Goal: Task Accomplishment & Management: Manage account settings

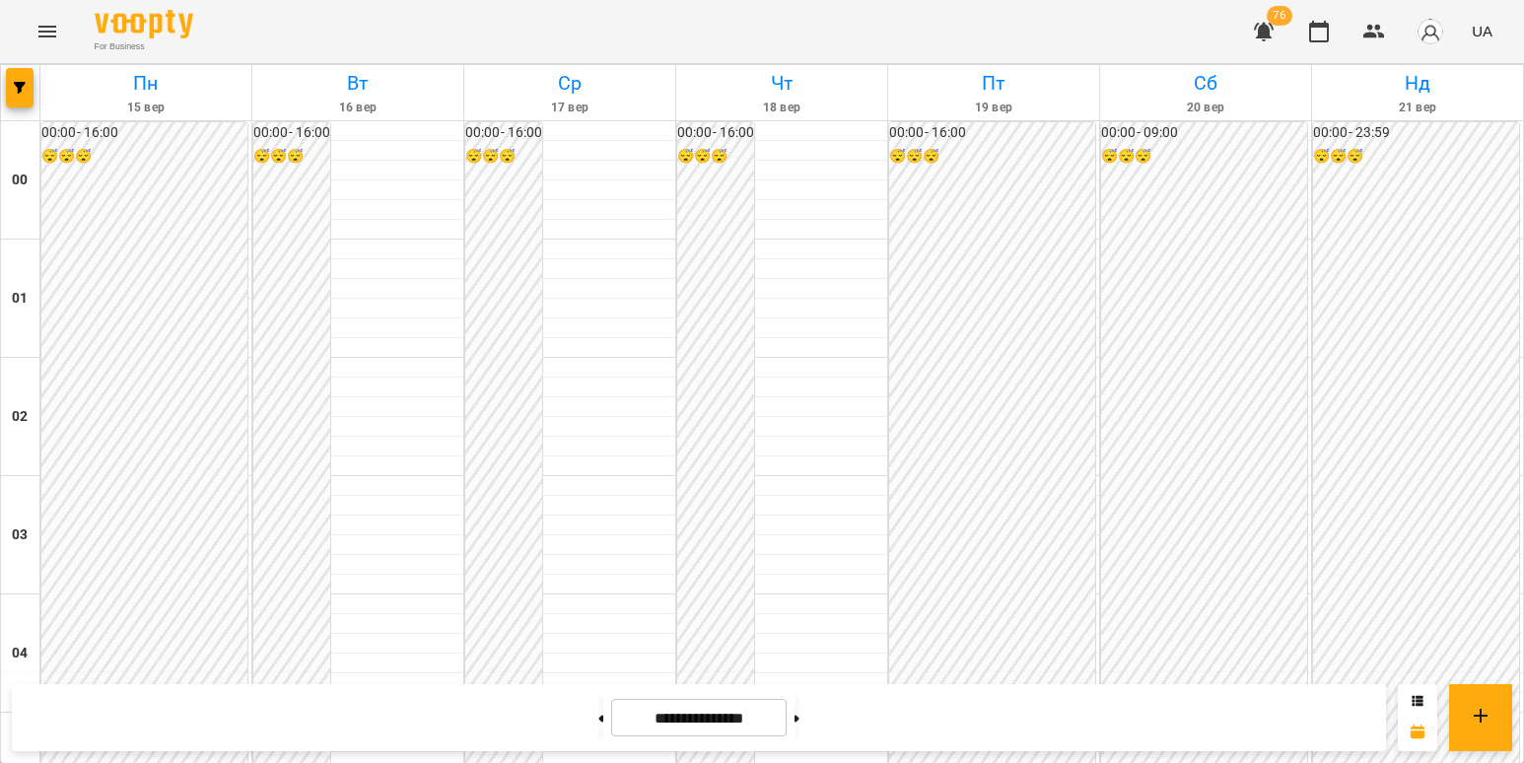
scroll to position [1281, 0]
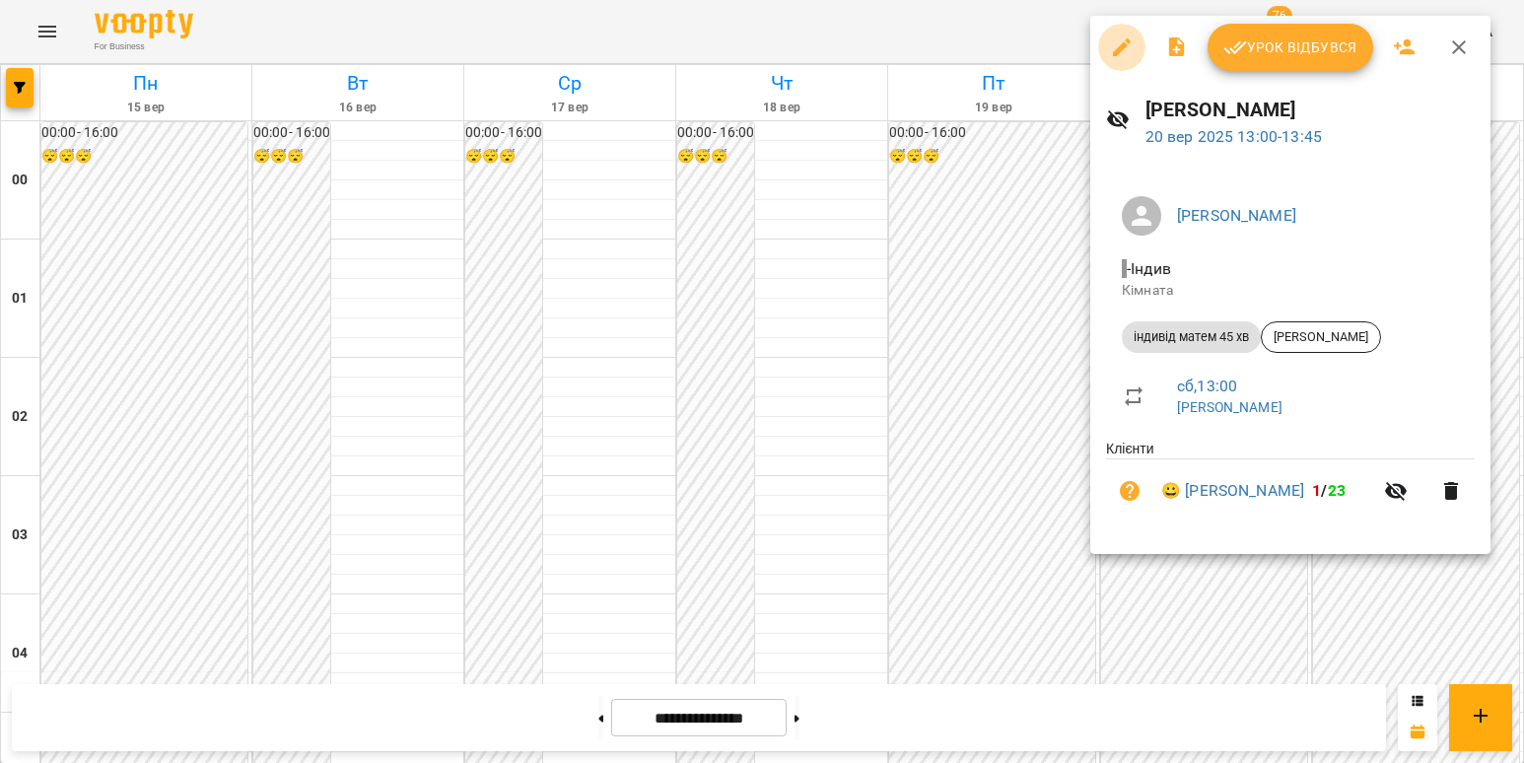
click at [1124, 49] on icon "button" at bounding box center [1122, 47] width 24 height 24
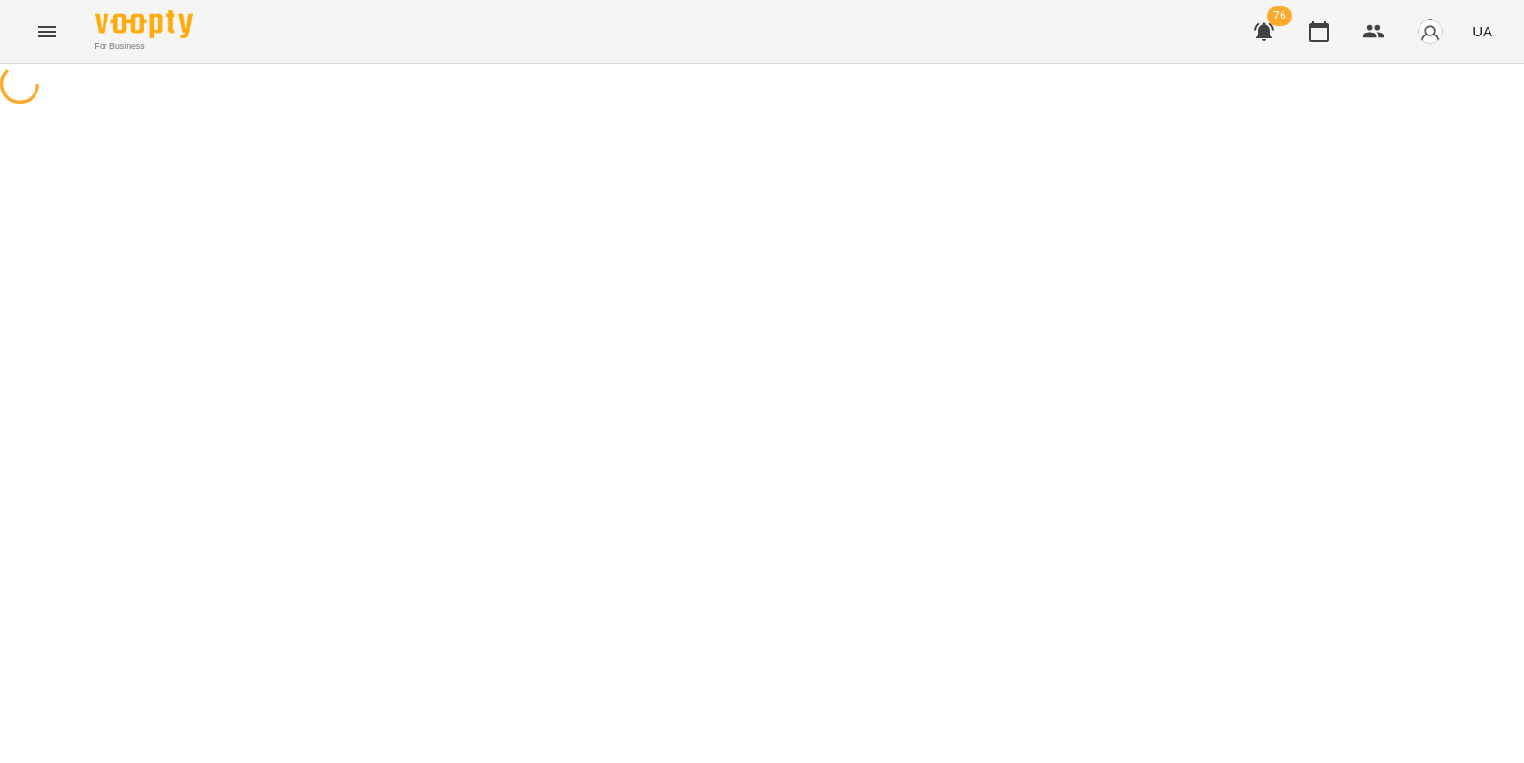
select select "**********"
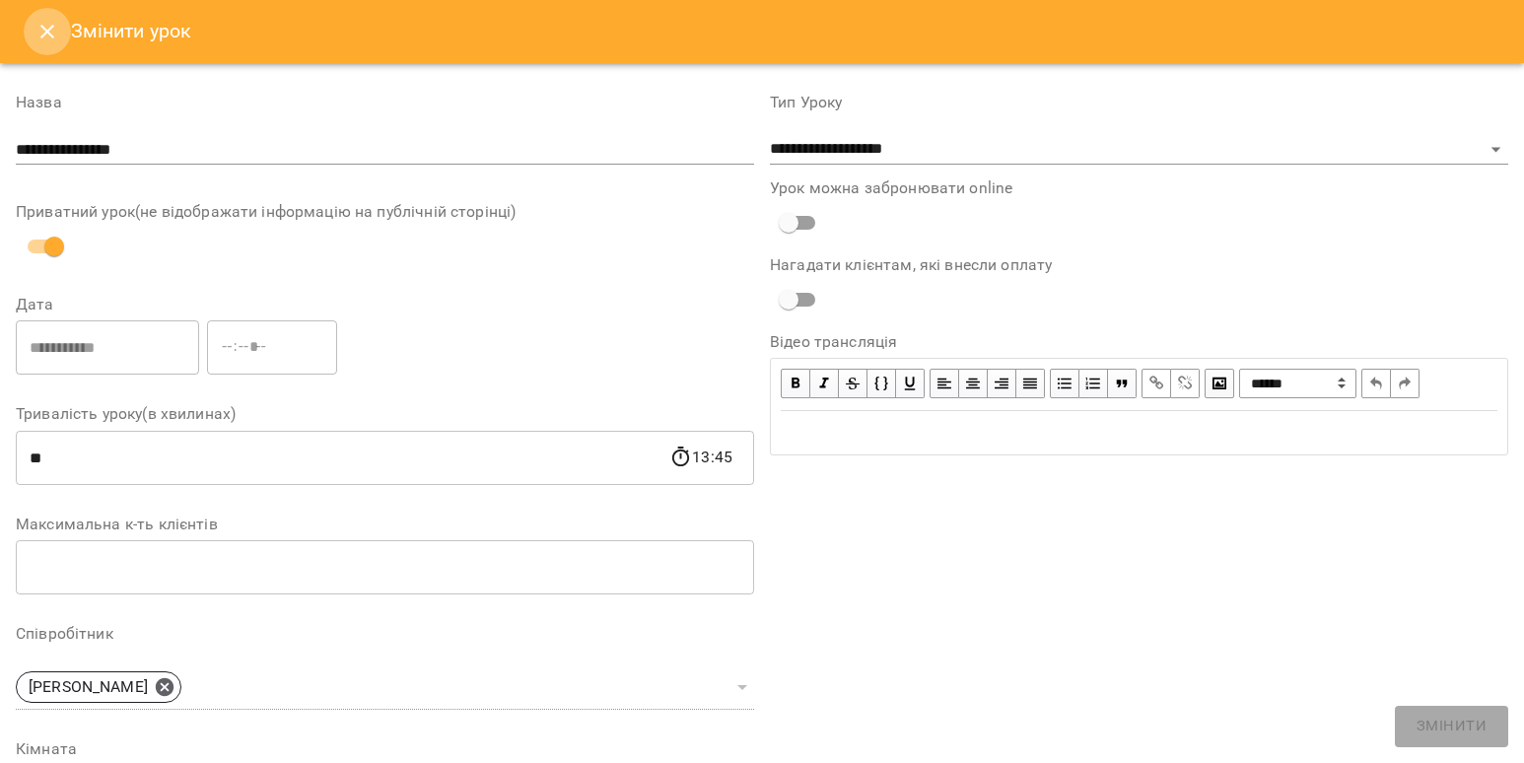
drag, startPoint x: 32, startPoint y: 26, endPoint x: 99, endPoint y: 133, distance: 126.6
click at [32, 27] on button "Close" at bounding box center [47, 31] width 47 height 47
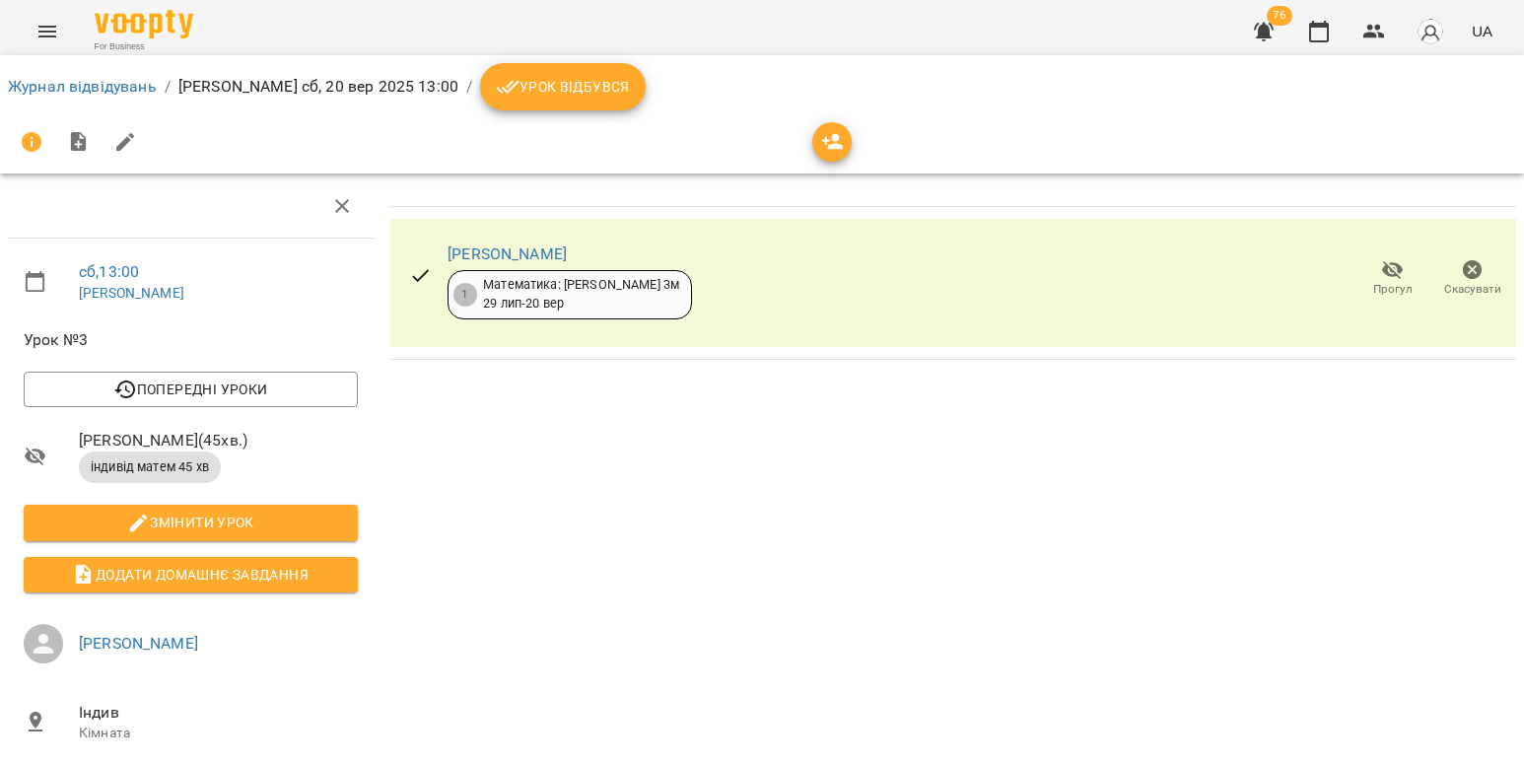
click at [480, 242] on div "[PERSON_NAME]" at bounding box center [569, 254] width 244 height 24
click at [476, 255] on link "[PERSON_NAME]" at bounding box center [506, 253] width 119 height 19
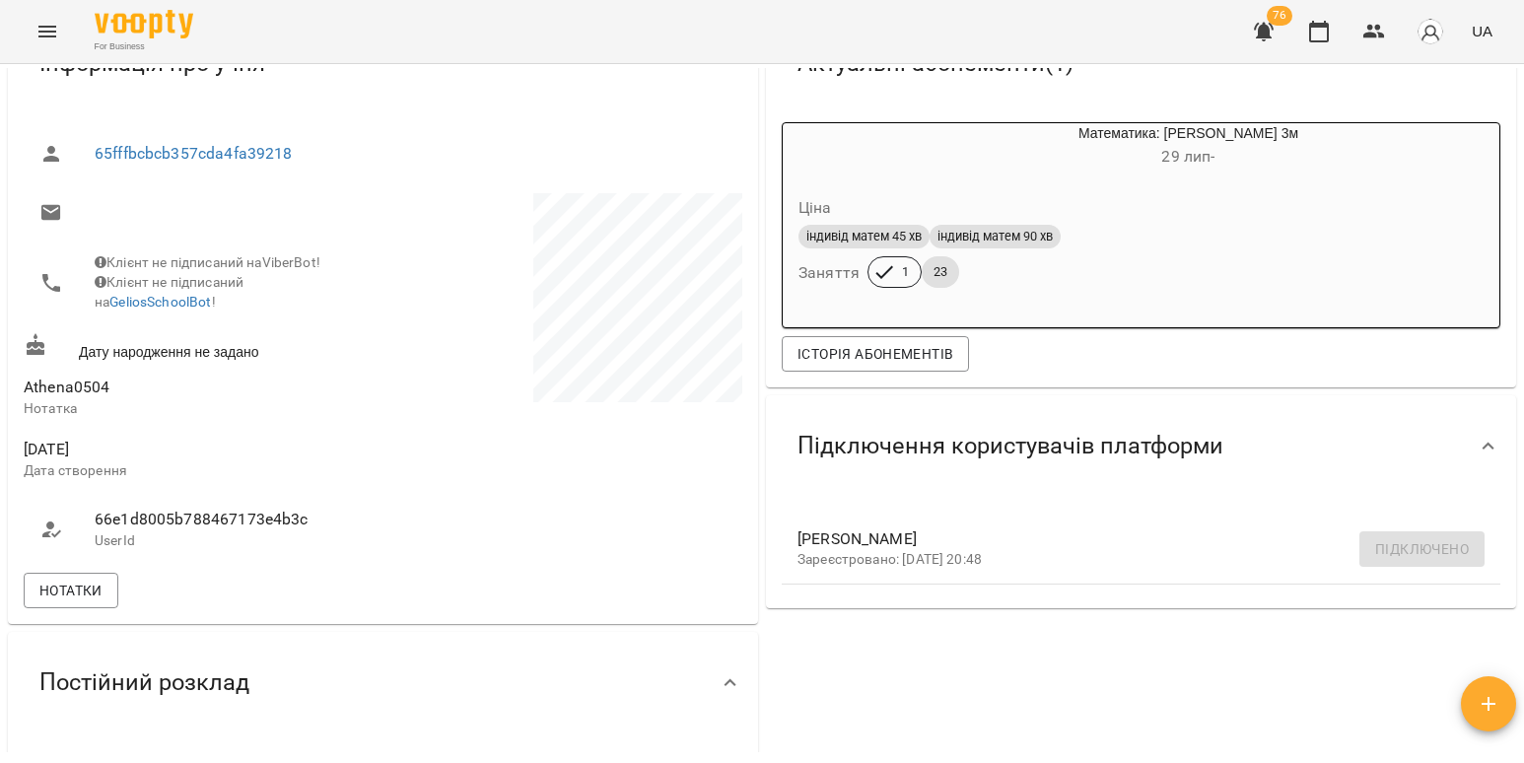
scroll to position [197, 0]
